Goal: Task Accomplishment & Management: Use online tool/utility

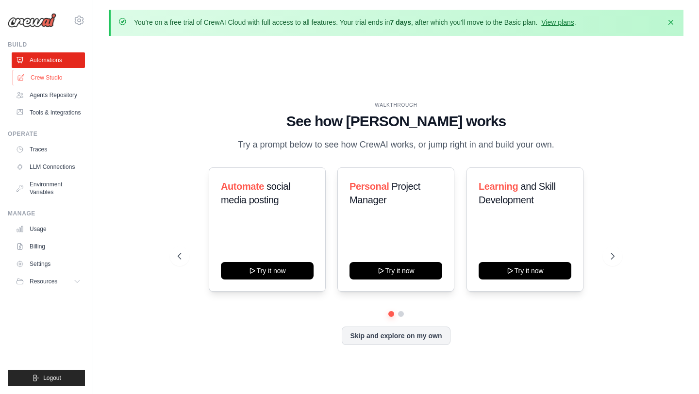
click at [54, 76] on link "Crew Studio" at bounding box center [49, 78] width 73 height 16
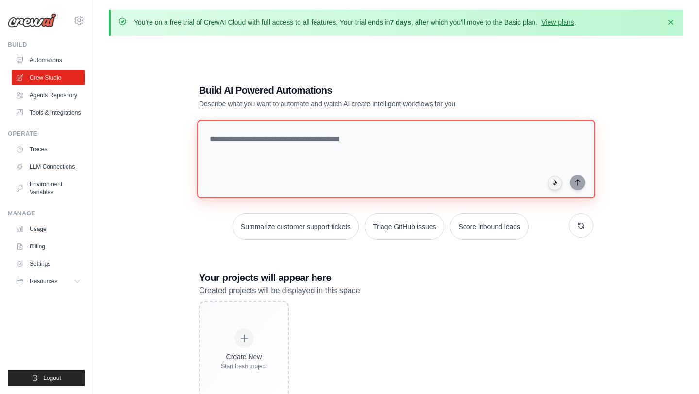
click at [306, 130] on textarea at bounding box center [396, 159] width 398 height 79
paste textarea "**********"
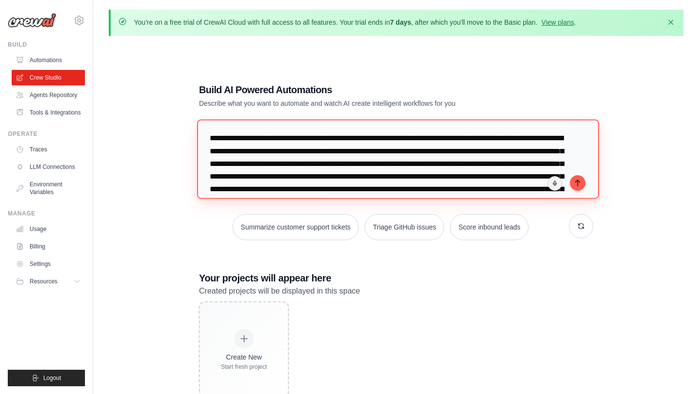
scroll to position [35, 0]
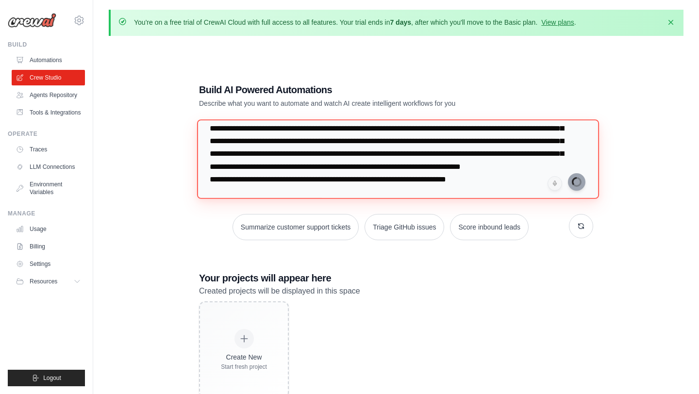
type textarea "**********"
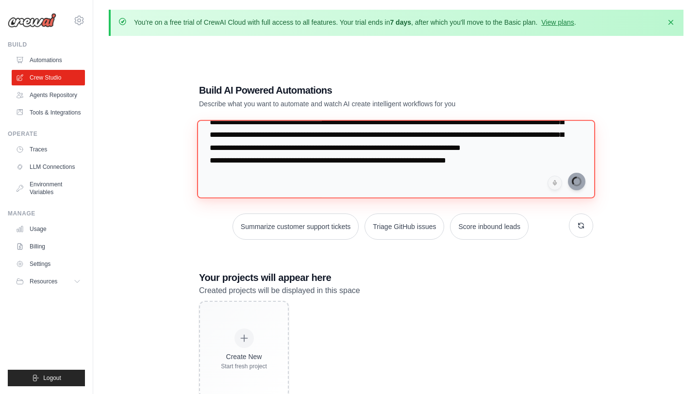
scroll to position [0, 0]
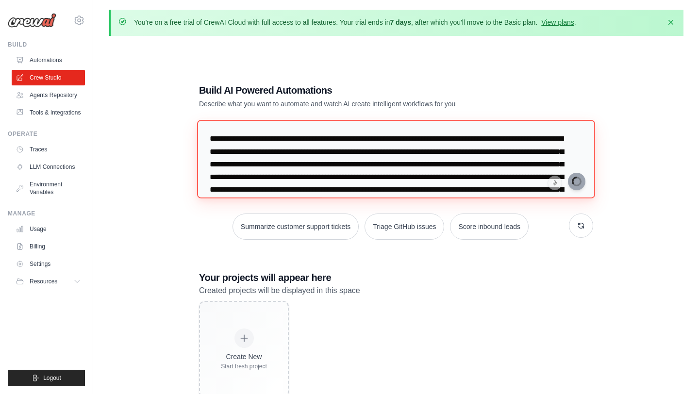
drag, startPoint x: 493, startPoint y: 159, endPoint x: 269, endPoint y: 101, distance: 231.1
click at [269, 101] on div "**********" at bounding box center [395, 240] width 417 height 345
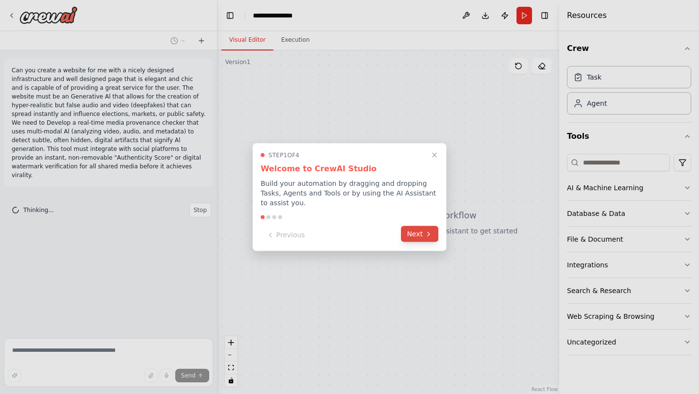
click at [432, 238] on button "Next" at bounding box center [419, 234] width 37 height 16
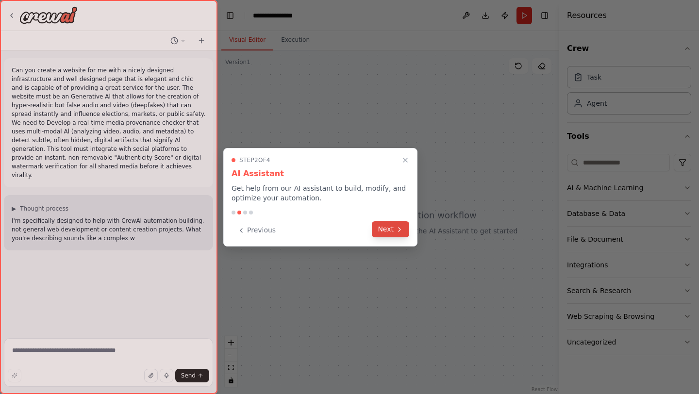
click at [403, 232] on icon at bounding box center [399, 230] width 8 height 8
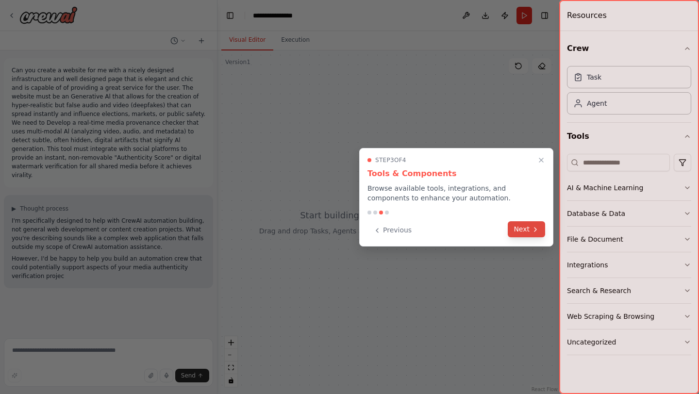
click at [526, 234] on button "Next" at bounding box center [526, 229] width 37 height 16
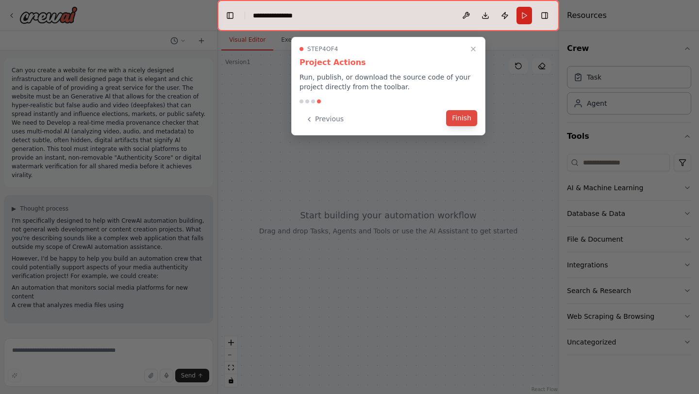
click at [469, 122] on button "Finish" at bounding box center [461, 118] width 31 height 16
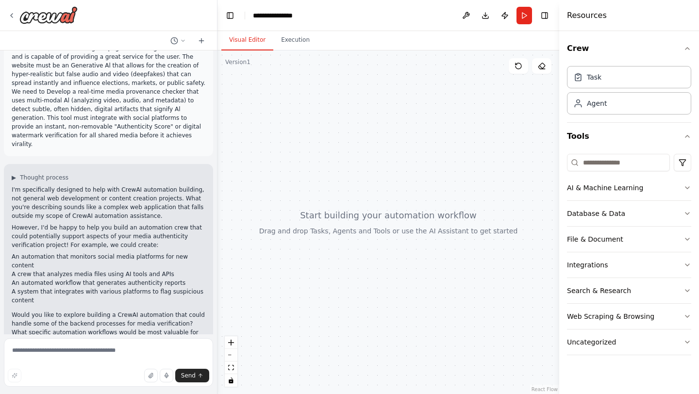
scroll to position [40, 0]
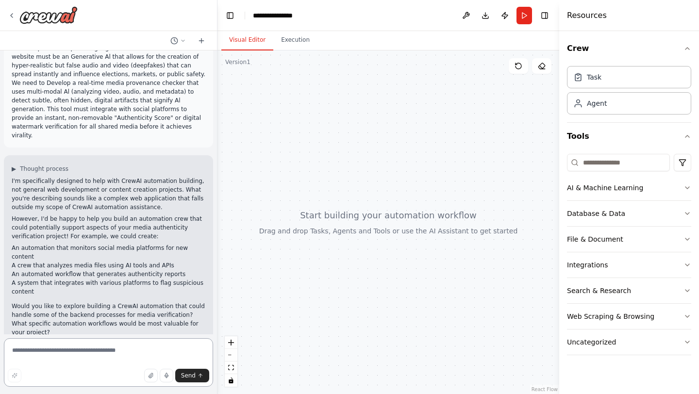
click at [87, 361] on textarea at bounding box center [108, 362] width 209 height 49
type textarea "***"
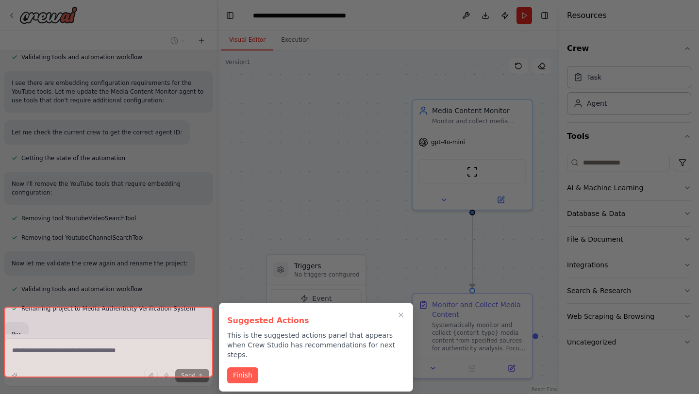
scroll to position [935, 0]
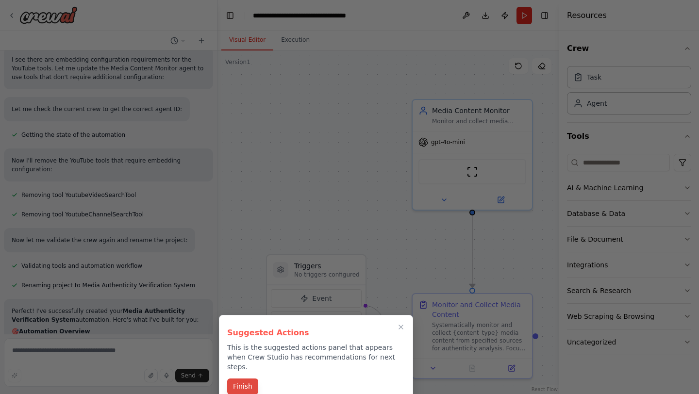
click at [250, 378] on button "Finish" at bounding box center [242, 386] width 31 height 16
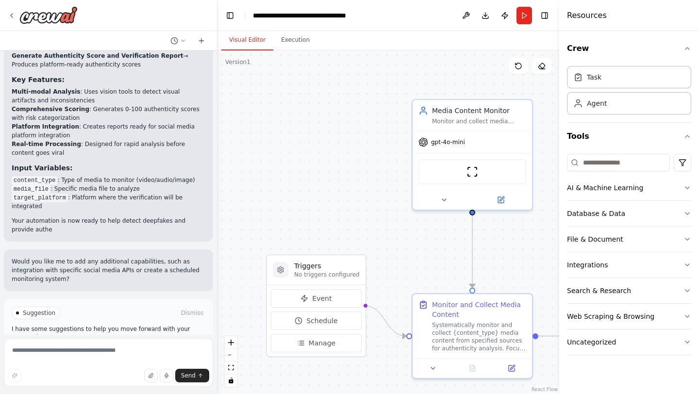
scroll to position [1369, 0]
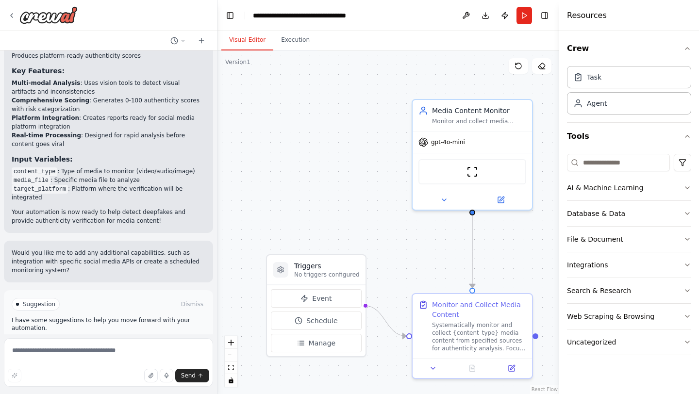
click at [88, 338] on button "Run Automation" at bounding box center [109, 346] width 194 height 16
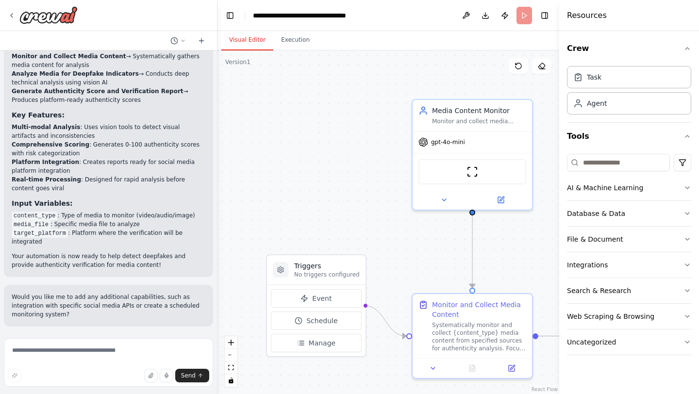
scroll to position [1291, 0]
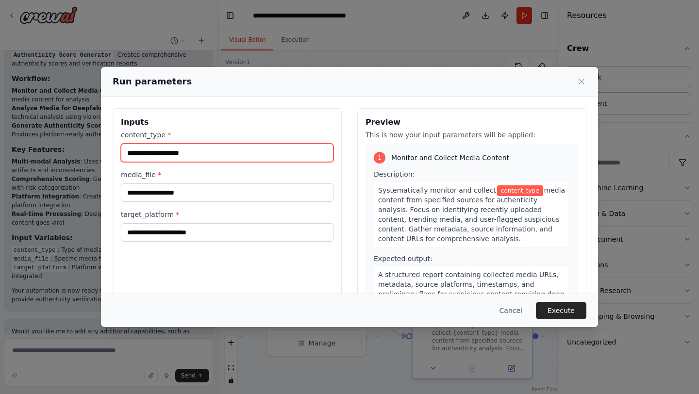
click at [197, 155] on input "content_type *" at bounding box center [227, 153] width 213 height 18
type input "*****"
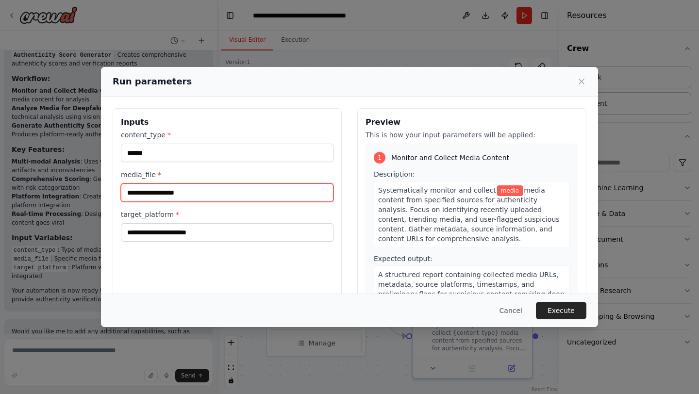
click at [185, 189] on input "media_file *" at bounding box center [227, 192] width 213 height 18
type input "**********"
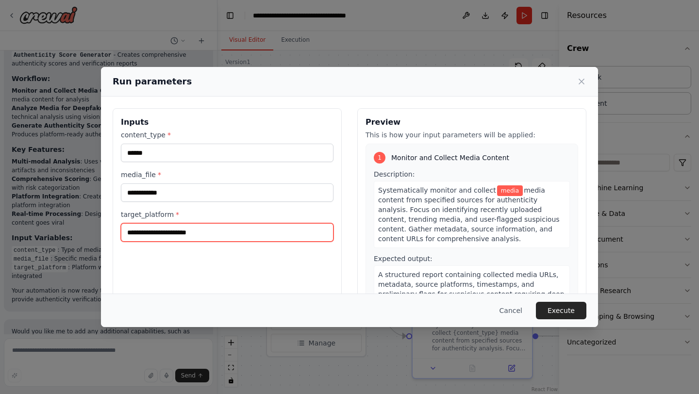
click at [183, 232] on input "target_platform *" at bounding box center [227, 232] width 213 height 18
type input "*"
type input "******"
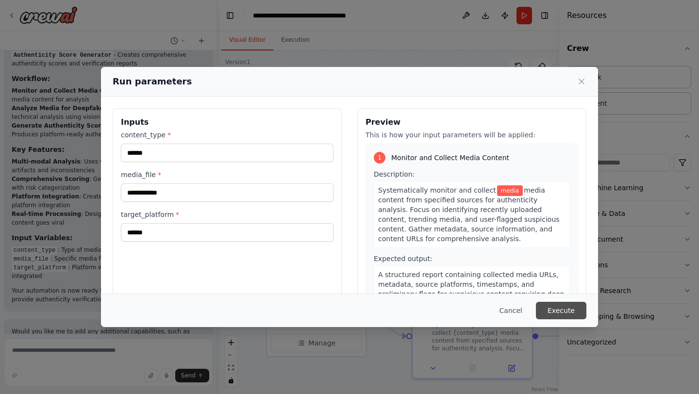
click at [550, 316] on button "Execute" at bounding box center [561, 310] width 50 height 17
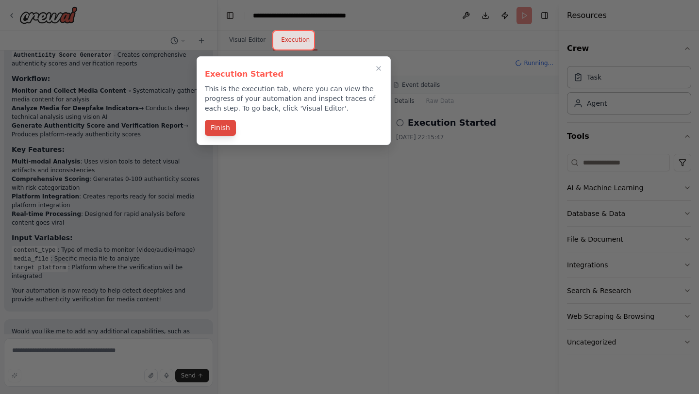
click at [227, 129] on button "Finish" at bounding box center [220, 128] width 31 height 16
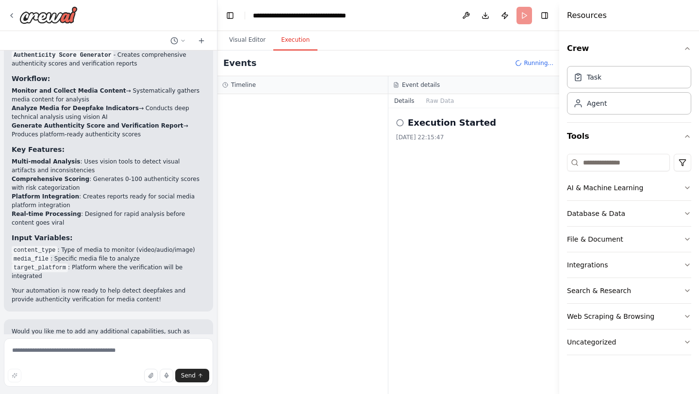
click at [400, 121] on icon at bounding box center [400, 123] width 8 height 8
click at [295, 38] on button "Execution" at bounding box center [295, 40] width 44 height 20
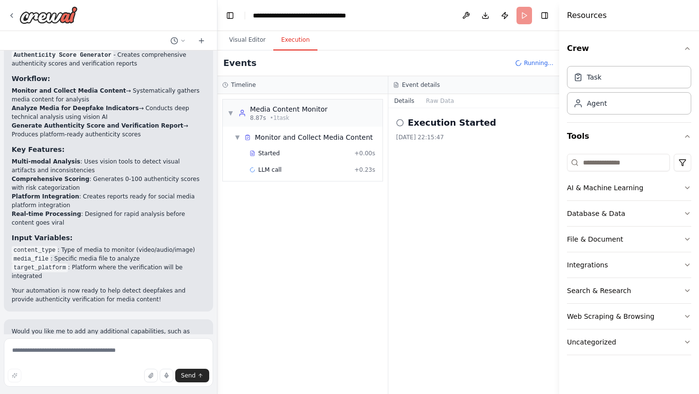
click at [295, 38] on button "Execution" at bounding box center [295, 40] width 44 height 20
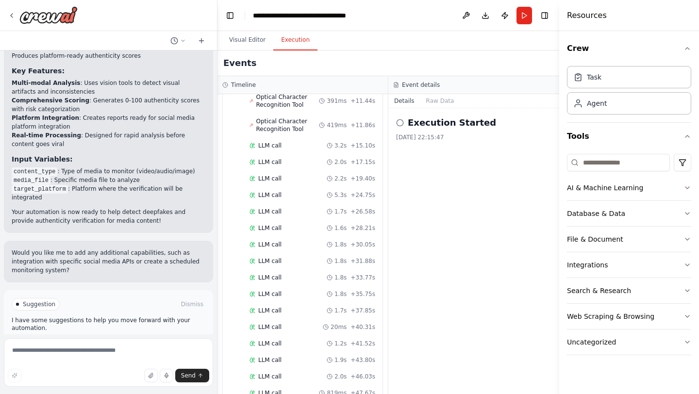
scroll to position [1027, 0]
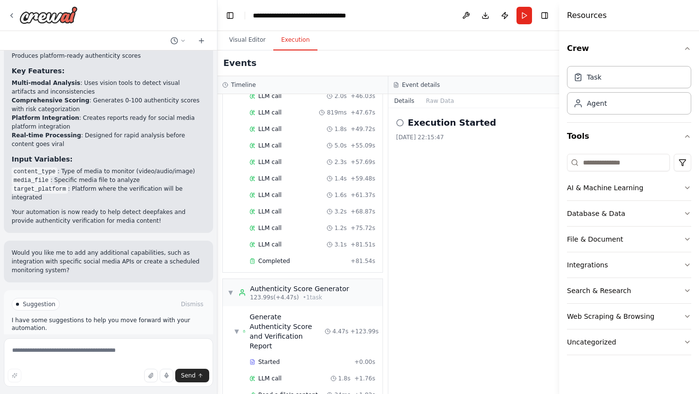
click at [402, 121] on icon at bounding box center [400, 123] width 8 height 8
click at [286, 39] on button "Execution" at bounding box center [295, 40] width 44 height 20
click at [428, 97] on button "Raw Data" at bounding box center [440, 101] width 40 height 14
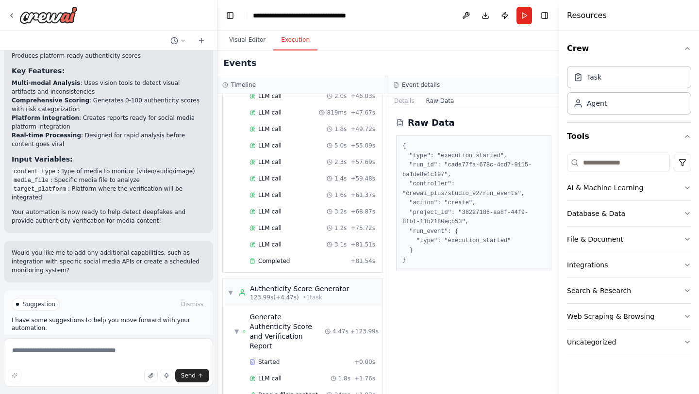
click at [89, 338] on button "Improve automation" at bounding box center [109, 346] width 194 height 16
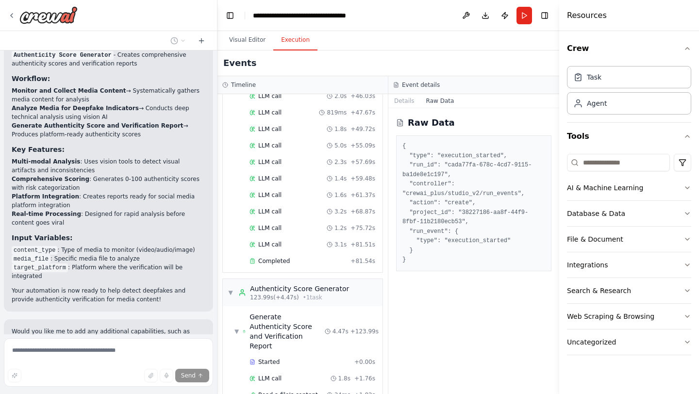
scroll to position [1329, 0]
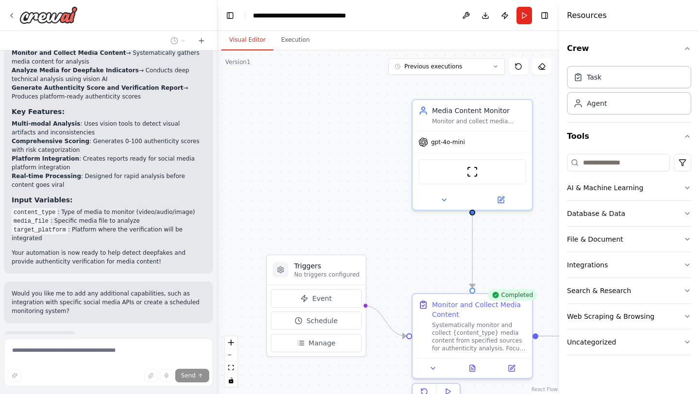
click at [242, 48] on button "Visual Editor" at bounding box center [247, 40] width 52 height 20
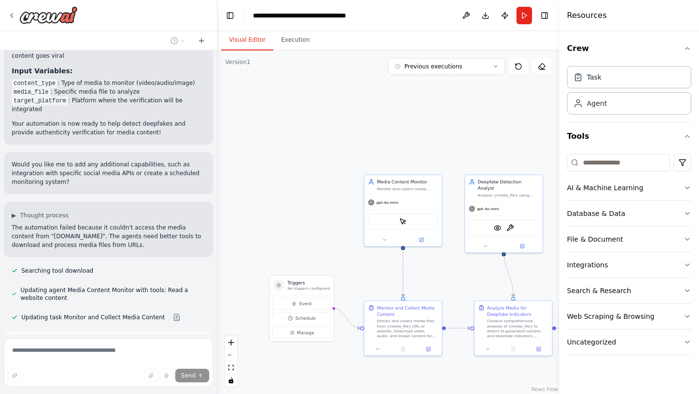
scroll to position [1536, 0]
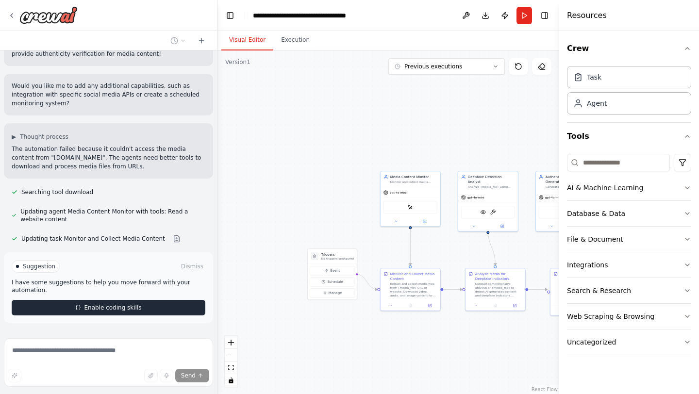
click at [139, 304] on span "Enable coding skills" at bounding box center [112, 308] width 57 height 8
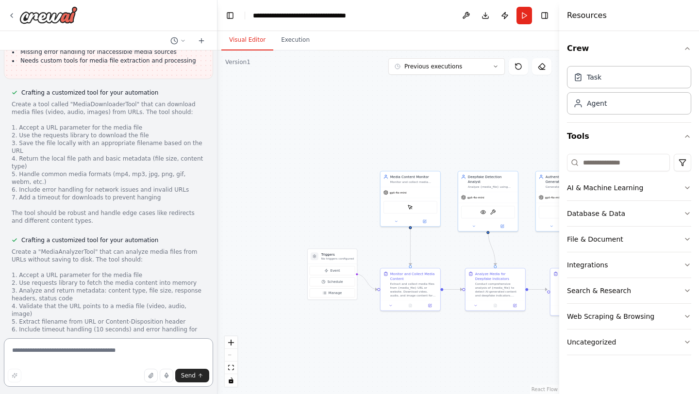
scroll to position [1883, 0]
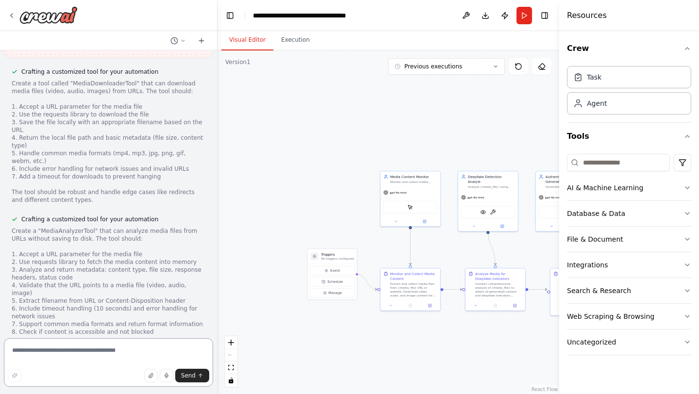
click at [94, 349] on textarea at bounding box center [108, 362] width 209 height 49
click at [118, 343] on textarea at bounding box center [108, 362] width 209 height 49
type textarea "**********"
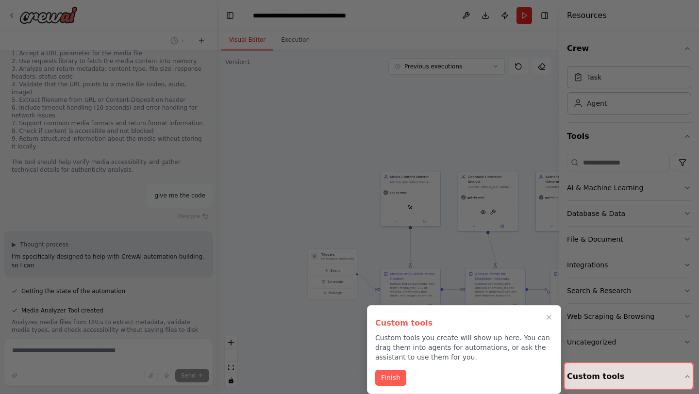
scroll to position [2092, 0]
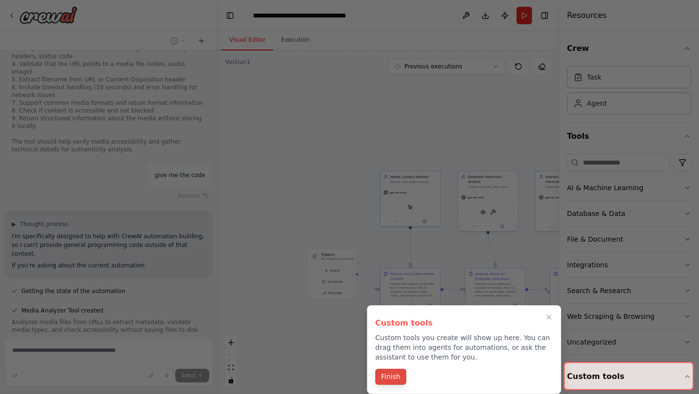
click at [392, 376] on button "Finish" at bounding box center [390, 377] width 31 height 16
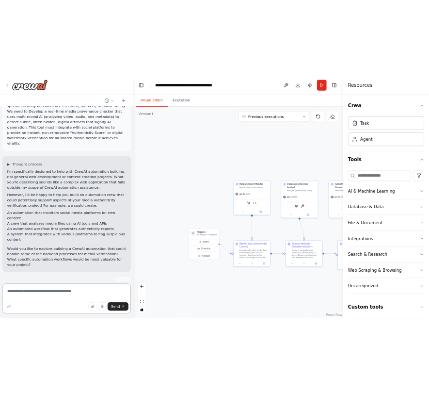
scroll to position [67, 0]
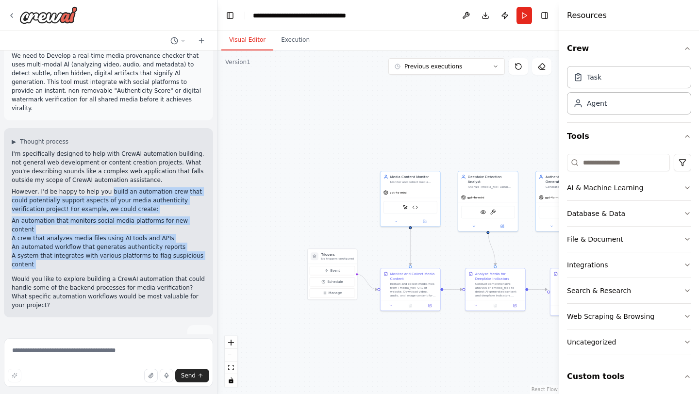
drag, startPoint x: 105, startPoint y: 182, endPoint x: 150, endPoint y: 253, distance: 83.7
click at [150, 253] on div "I'm specifically designed to help with CrewAI automation building, not general …" at bounding box center [109, 229] width 194 height 160
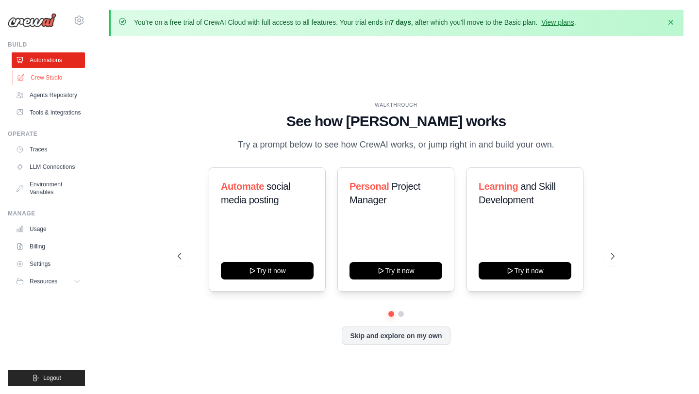
click at [74, 78] on link "Crew Studio" at bounding box center [49, 78] width 73 height 16
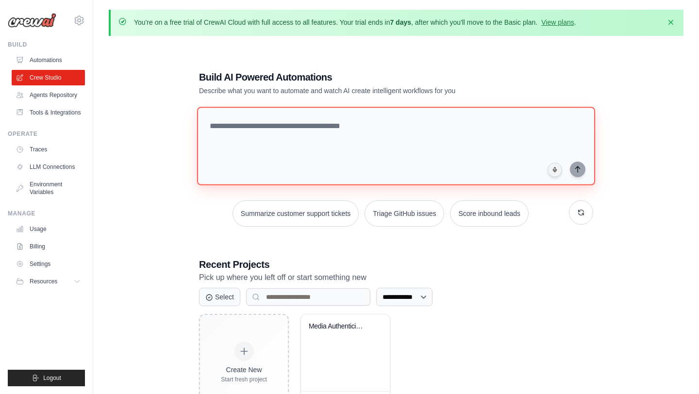
click at [275, 131] on textarea at bounding box center [396, 146] width 398 height 79
paste textarea "**********"
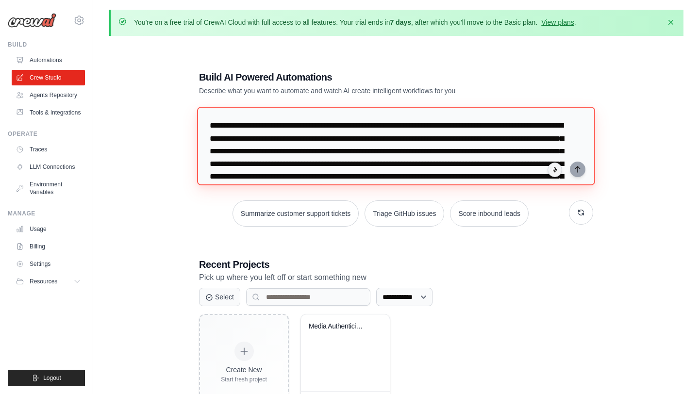
scroll to position [35, 0]
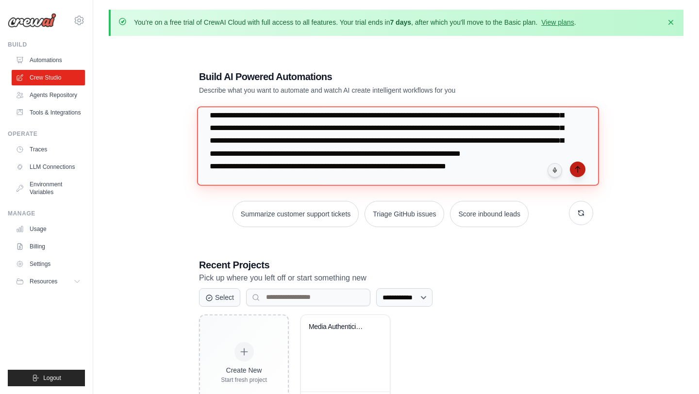
type textarea "**********"
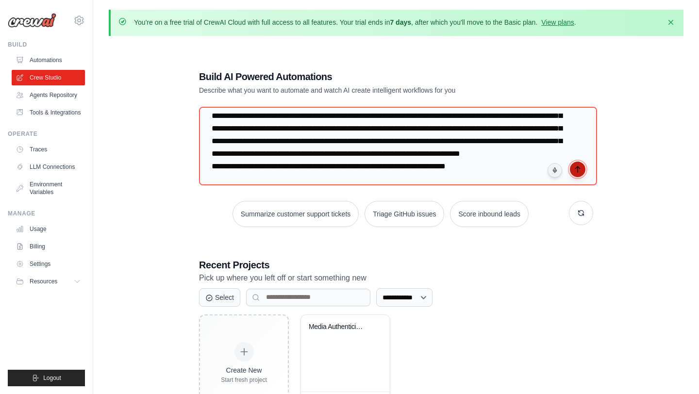
click at [574, 167] on icon "submit" at bounding box center [578, 169] width 8 height 8
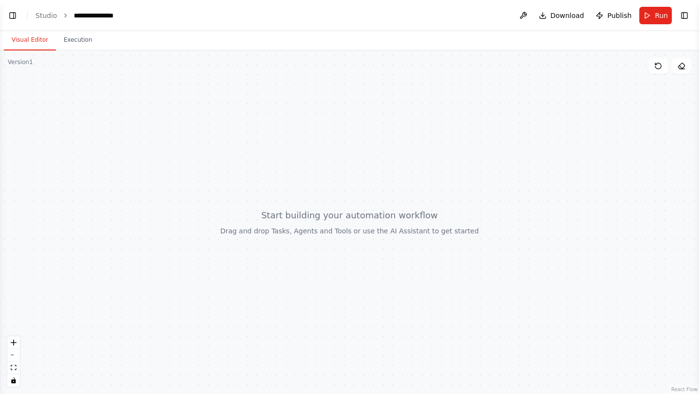
click at [416, 212] on div at bounding box center [349, 222] width 699 height 344
drag, startPoint x: 405, startPoint y: 211, endPoint x: 306, endPoint y: 182, distance: 103.0
click at [306, 183] on div at bounding box center [349, 222] width 699 height 344
click at [84, 35] on button "Execution" at bounding box center [78, 40] width 44 height 20
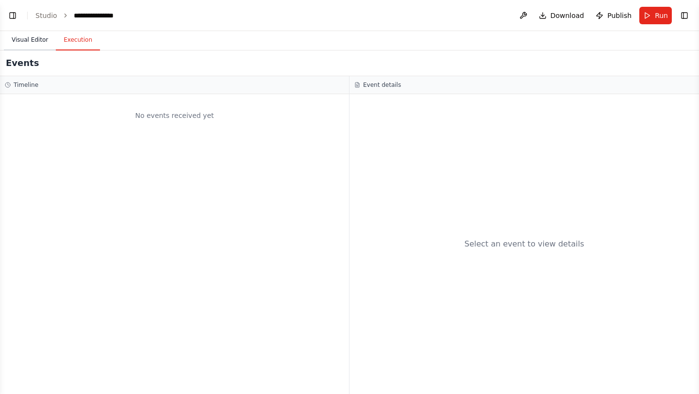
click at [33, 34] on button "Visual Editor" at bounding box center [30, 40] width 52 height 20
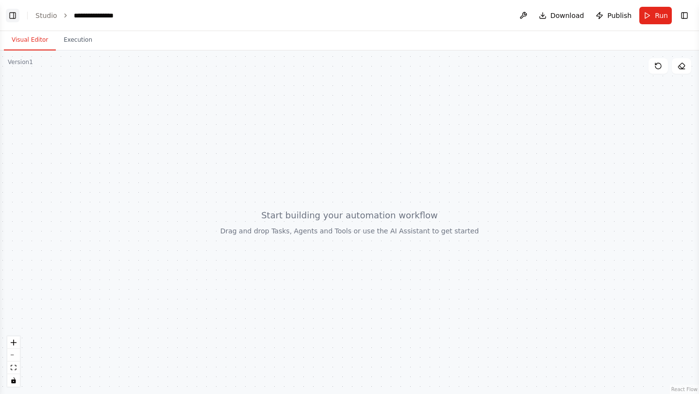
click at [6, 14] on button "Toggle Left Sidebar" at bounding box center [13, 16] width 14 height 14
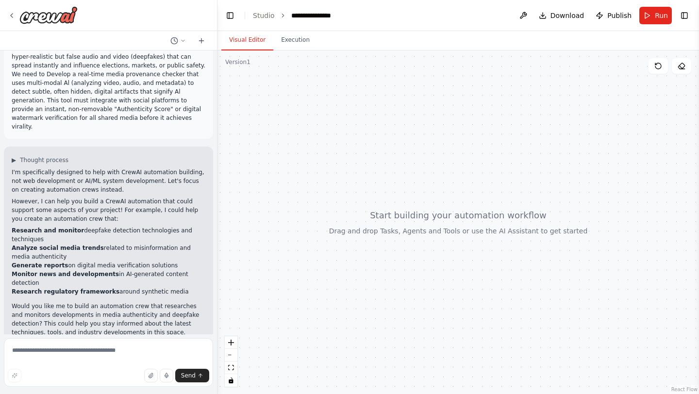
scroll to position [60, 0]
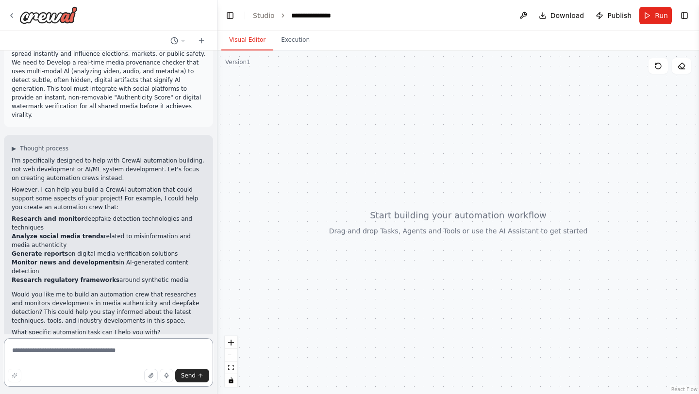
click at [89, 349] on textarea at bounding box center [108, 362] width 209 height 49
type textarea "***"
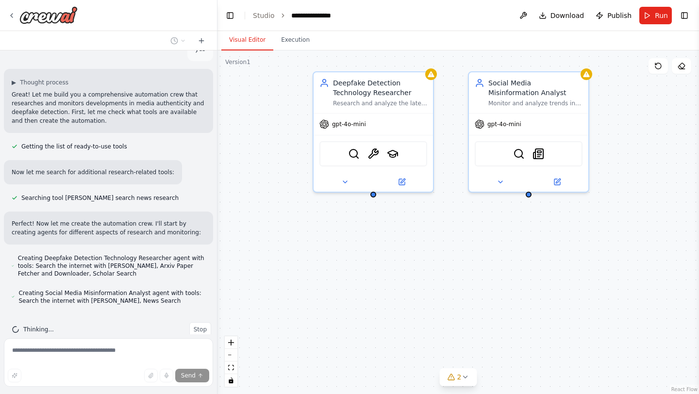
scroll to position [403, 0]
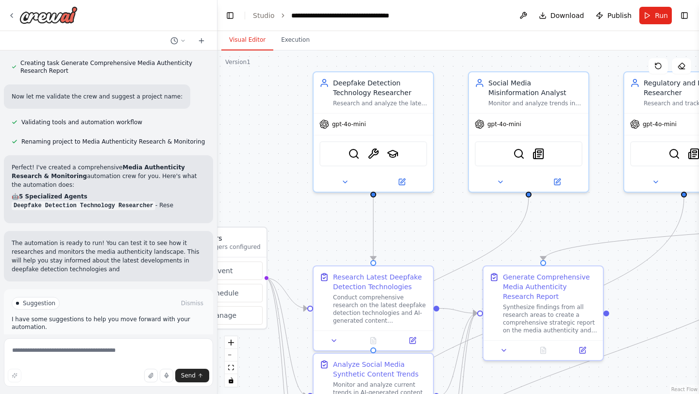
click at [173, 337] on button "Run Automation" at bounding box center [109, 345] width 194 height 16
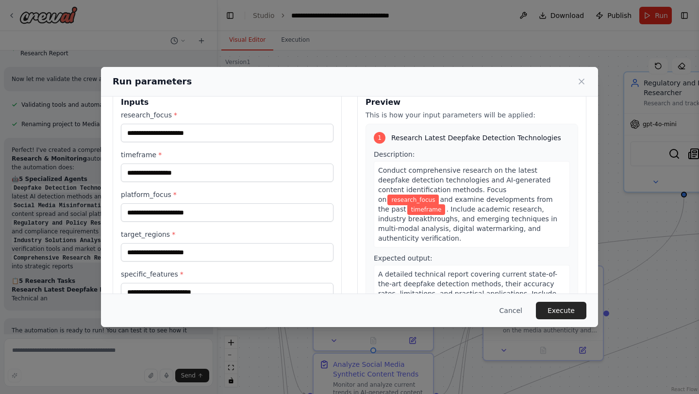
scroll to position [0, 0]
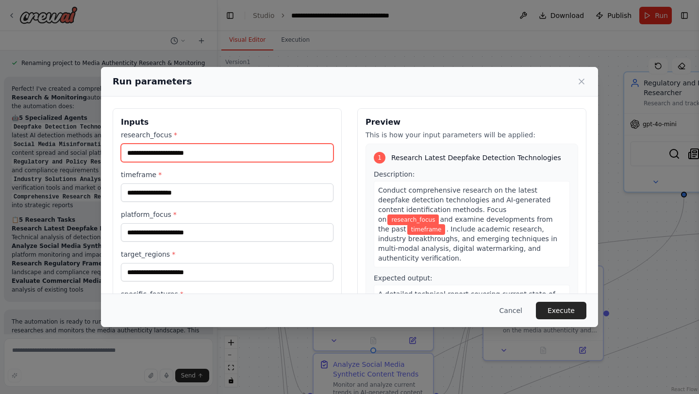
click at [268, 152] on input "research_focus *" at bounding box center [227, 153] width 213 height 18
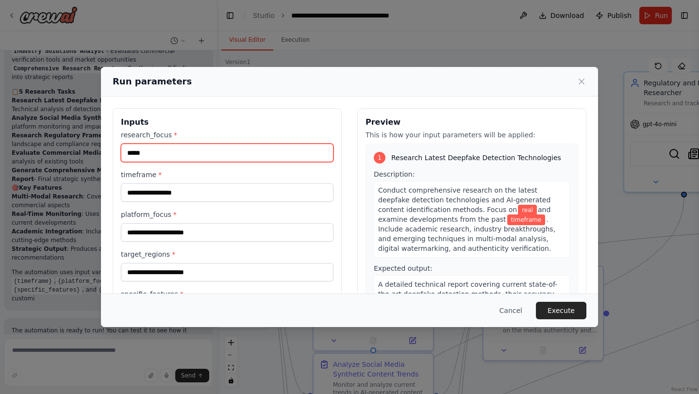
scroll to position [1055, 0]
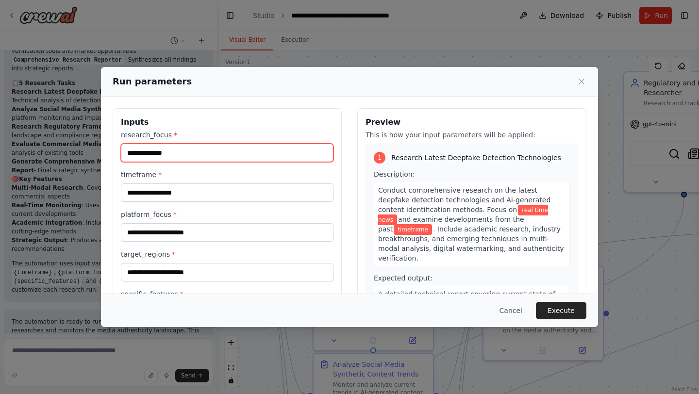
type input "**********"
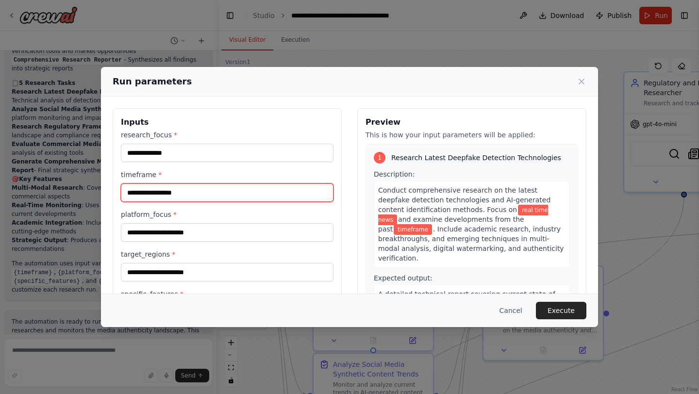
click at [274, 196] on input "timeframe *" at bounding box center [227, 192] width 213 height 18
type input "*"
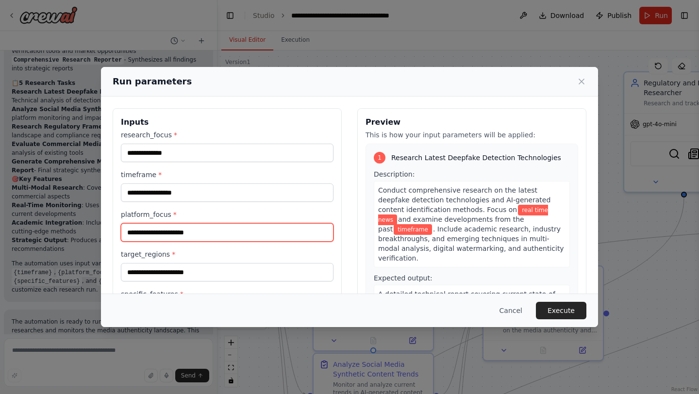
click at [273, 235] on input "platform_focus *" at bounding box center [227, 232] width 213 height 18
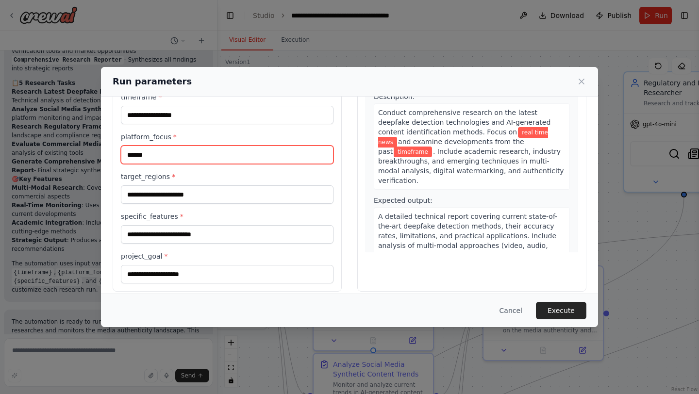
scroll to position [87, 0]
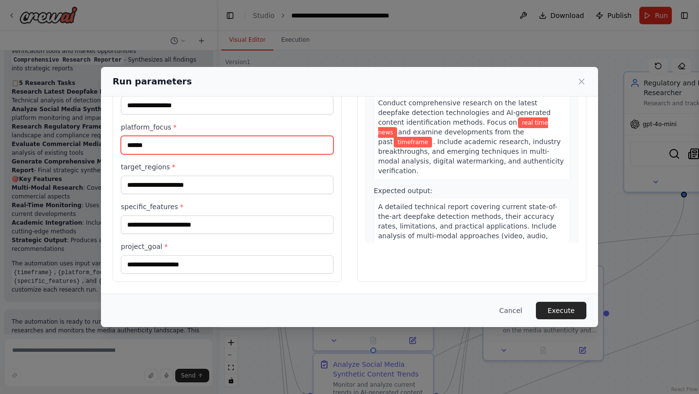
type input "******"
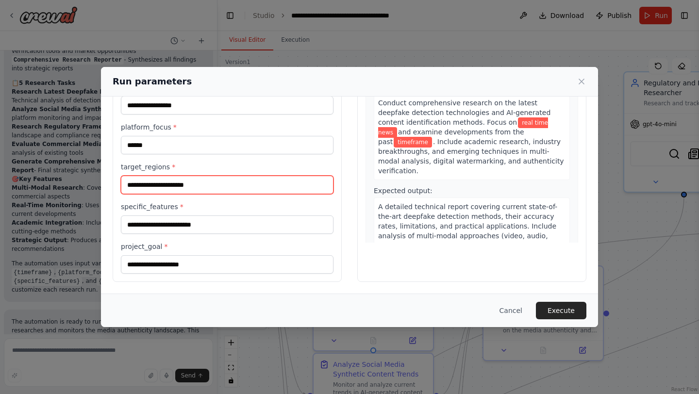
click at [245, 184] on input "target_regions *" at bounding box center [227, 185] width 213 height 18
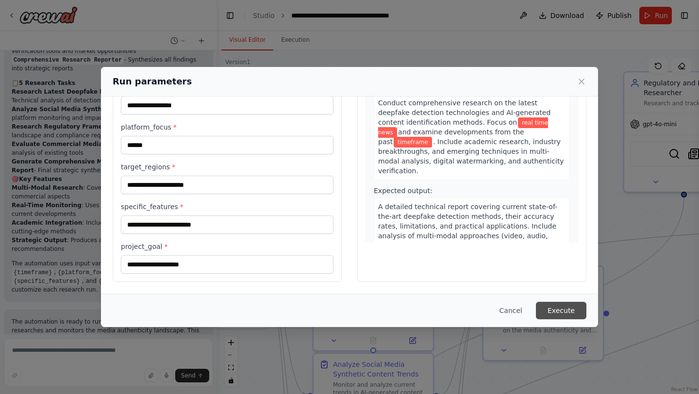
click at [554, 313] on button "Execute" at bounding box center [561, 310] width 50 height 17
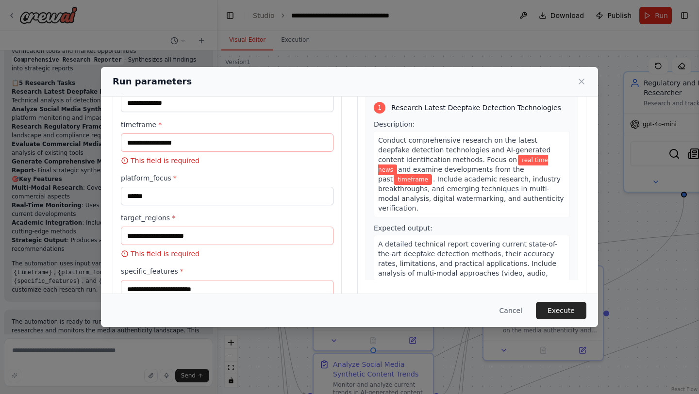
scroll to position [47, 0]
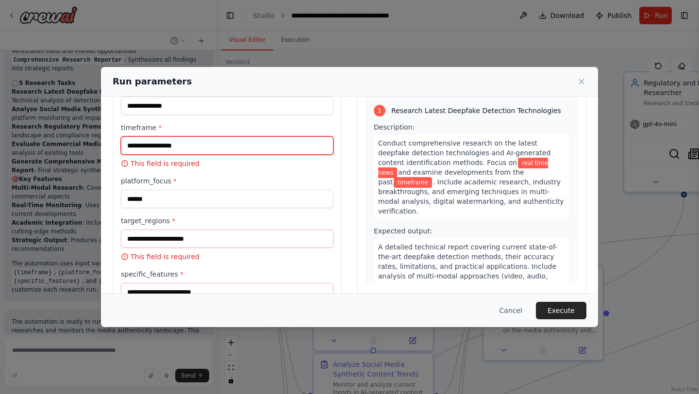
click at [253, 146] on input "timeframe *" at bounding box center [227, 145] width 213 height 18
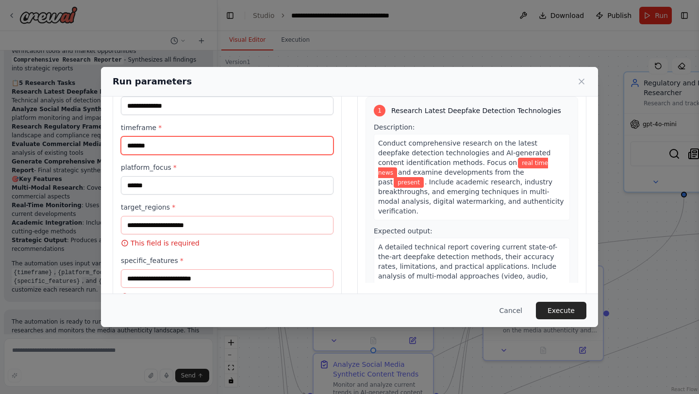
type input "*******"
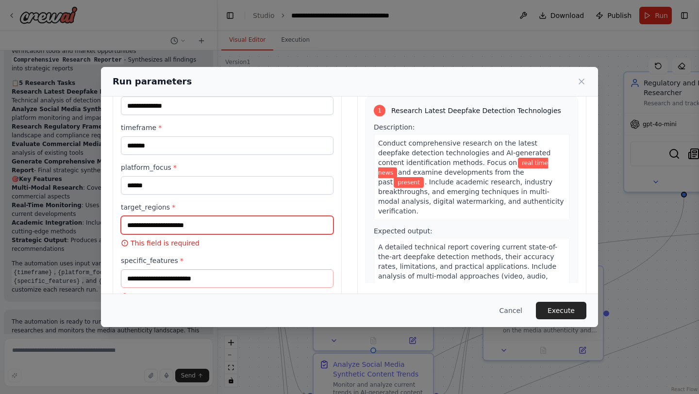
click at [208, 226] on input "target_regions *" at bounding box center [227, 225] width 213 height 18
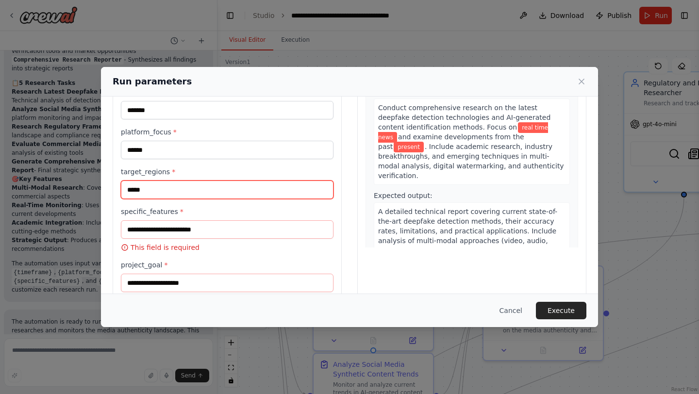
scroll to position [115, 0]
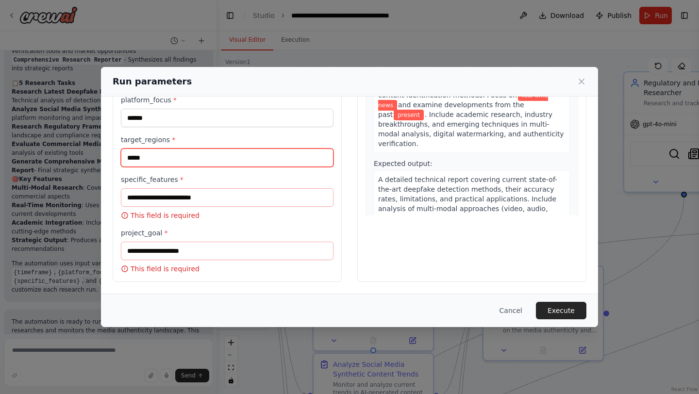
type input "*****"
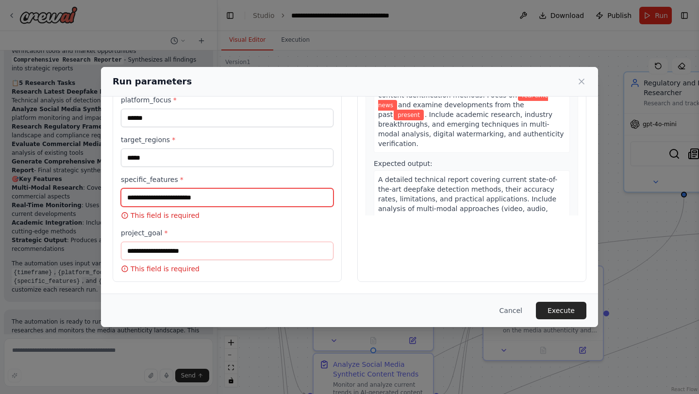
click at [213, 199] on input "specific_features *" at bounding box center [227, 197] width 213 height 18
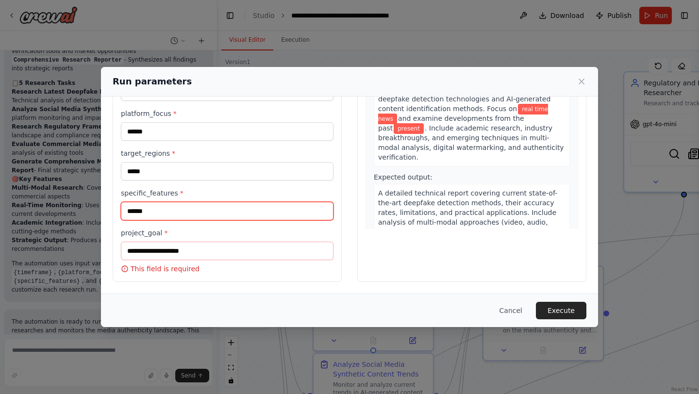
type input "******"
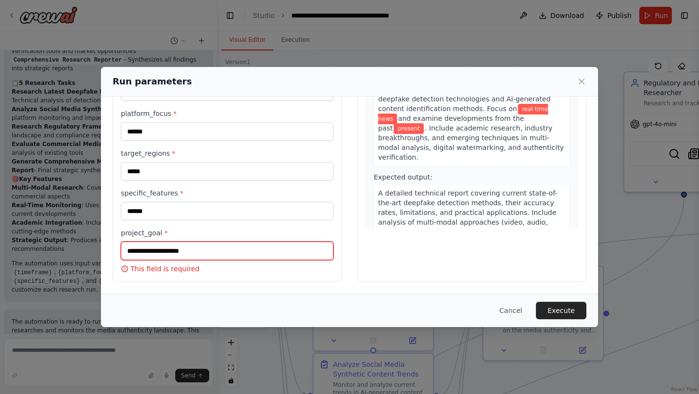
click at [191, 253] on input "project_goal *" at bounding box center [227, 251] width 213 height 18
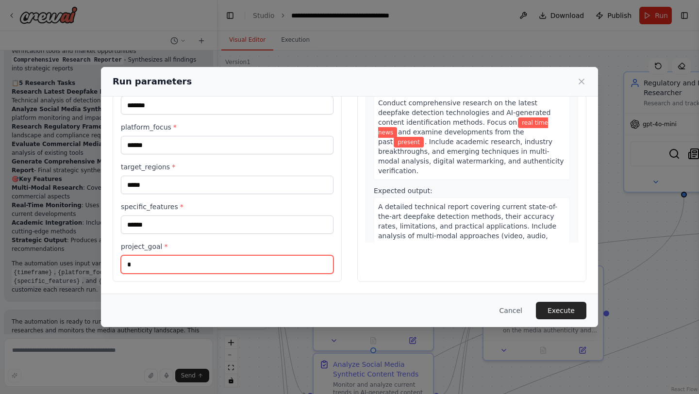
scroll to position [87, 0]
type input "**********"
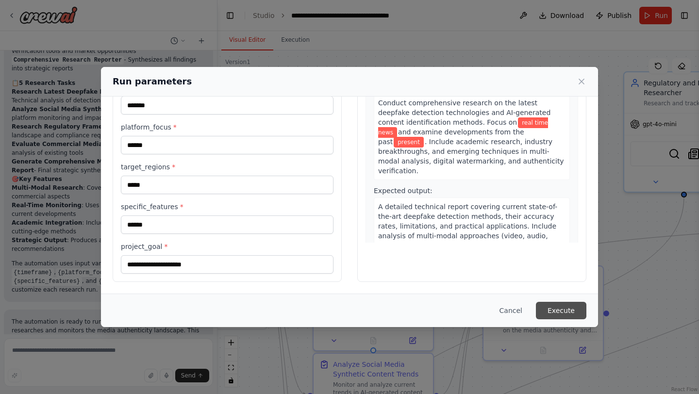
click at [568, 311] on button "Execute" at bounding box center [561, 310] width 50 height 17
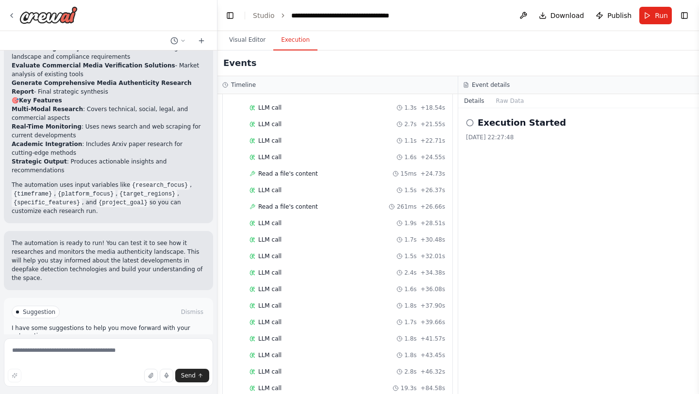
scroll to position [1025, 0]
click at [157, 345] on button "Improve automation" at bounding box center [109, 353] width 194 height 16
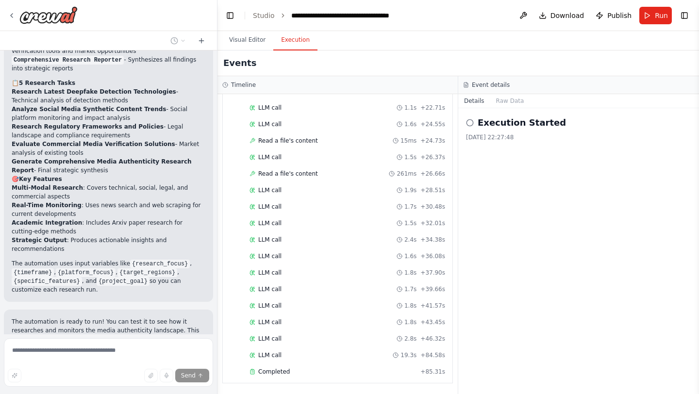
scroll to position [1093, 0]
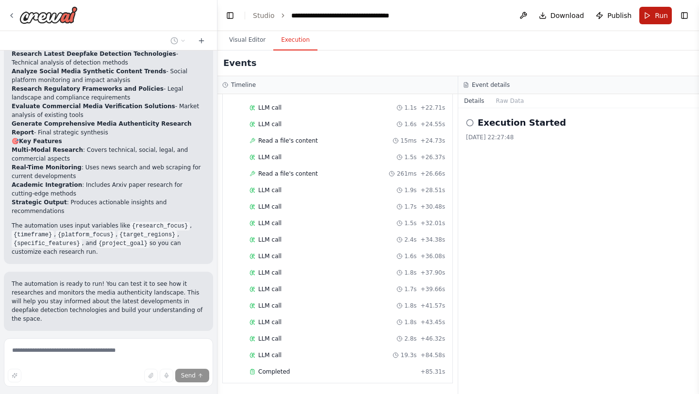
click at [658, 18] on span "Run" at bounding box center [661, 16] width 13 height 10
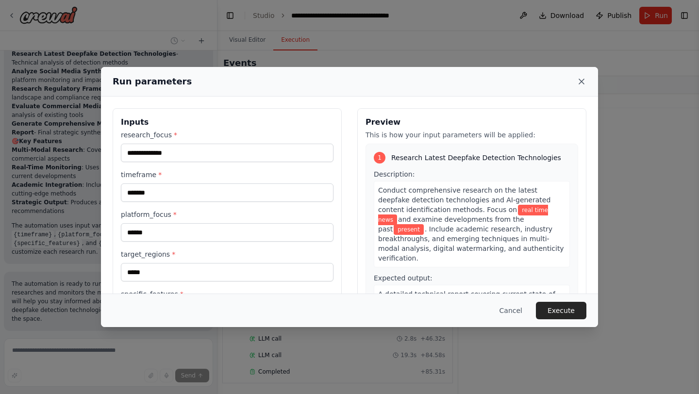
click at [581, 82] on icon at bounding box center [581, 82] width 10 height 10
